Goal: Task Accomplishment & Management: Manage account settings

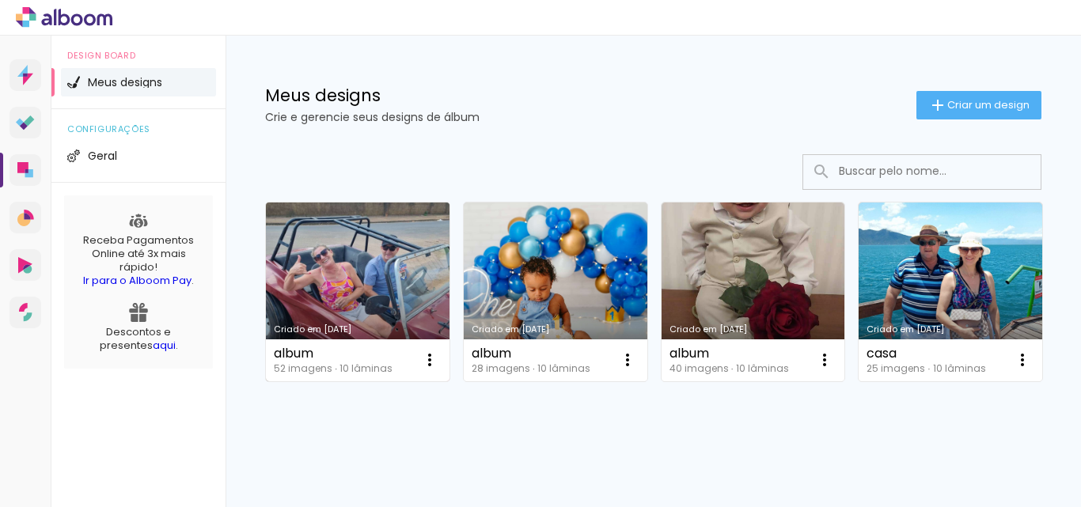
click at [381, 298] on link "Criado em 12/09/25" at bounding box center [358, 292] width 184 height 179
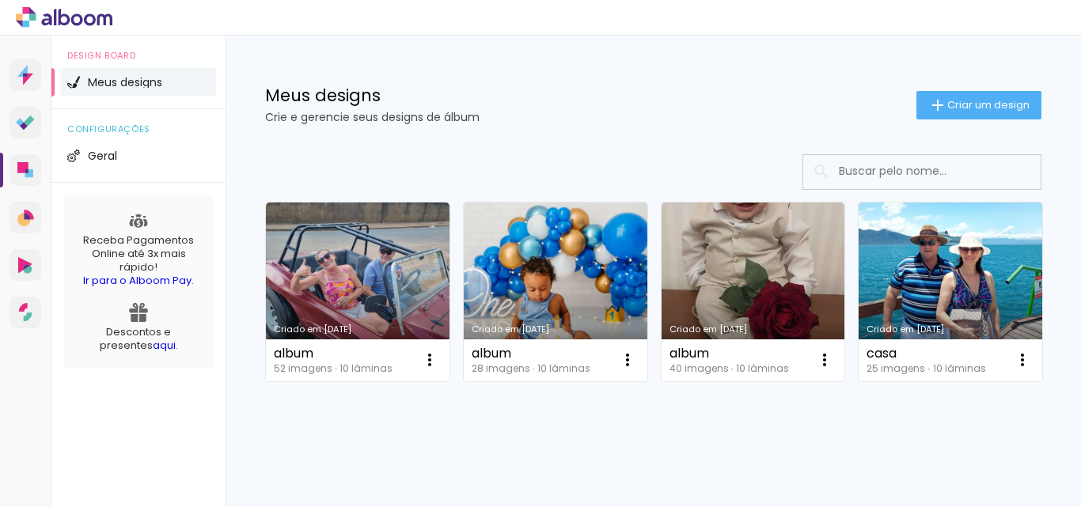
click at [85, 21] on icon at bounding box center [90, 19] width 12 height 12
click at [83, 21] on icon at bounding box center [64, 17] width 97 height 21
click at [77, 8] on icon at bounding box center [64, 17] width 97 height 21
click at [85, 25] on icon at bounding box center [64, 17] width 97 height 21
